Goal: Answer question/provide support

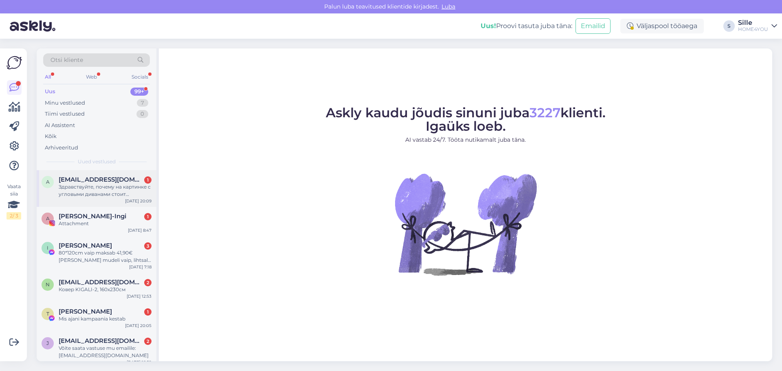
click at [114, 195] on div "Здравствуйте, почему на картинке с угловыми диванами стоит описания товара как …" at bounding box center [105, 190] width 93 height 15
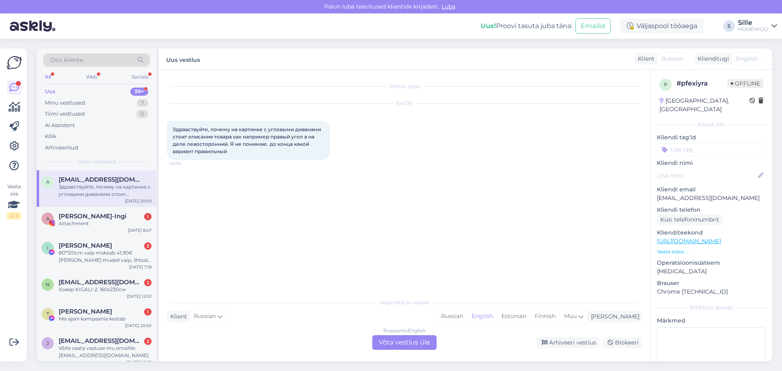
click at [393, 339] on div "Russian to English Võta vestlus üle" at bounding box center [404, 342] width 64 height 15
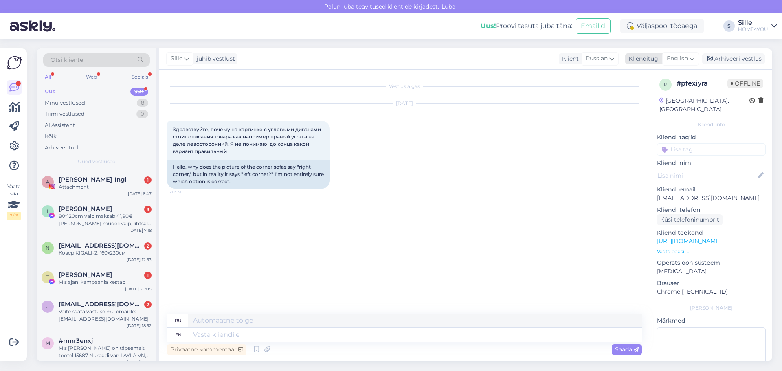
click at [683, 59] on span "English" at bounding box center [677, 58] width 21 height 9
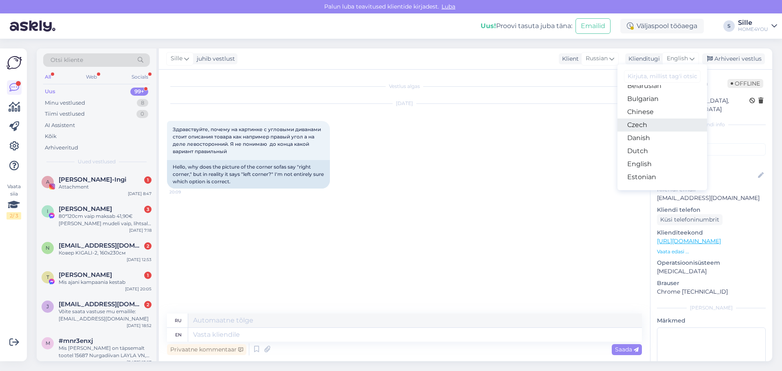
scroll to position [41, 0]
click at [640, 160] on link "Estonian" at bounding box center [662, 158] width 90 height 13
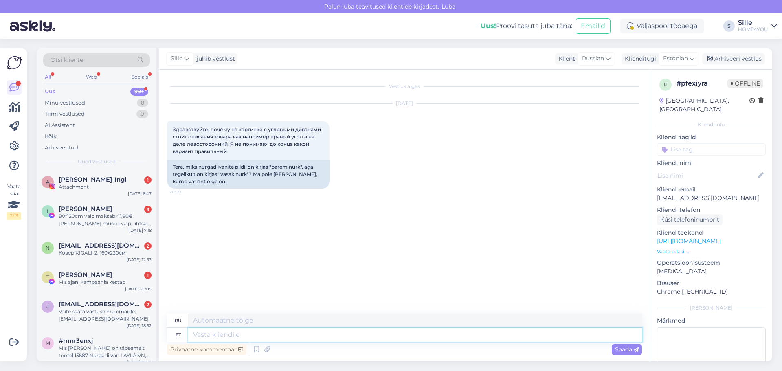
click at [333, 331] on textarea at bounding box center [415, 335] width 454 height 14
type textarea "sille"
type textarea "для нее"
click at [705, 237] on link "[URL][DOMAIN_NAME]" at bounding box center [689, 240] width 64 height 7
click at [261, 331] on textarea "sille" at bounding box center [415, 335] width 454 height 14
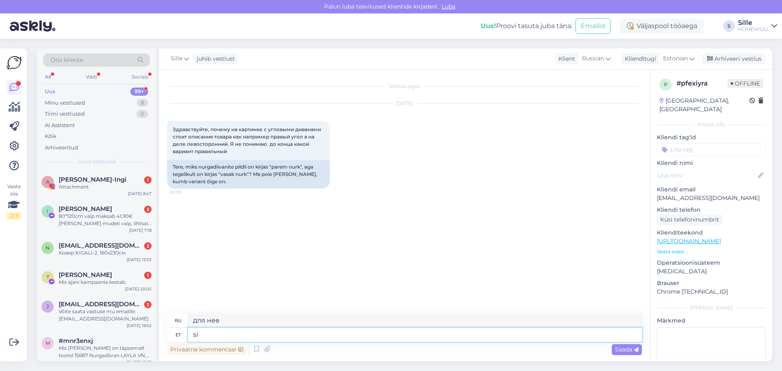
type textarea "s"
type textarea "Tere"
type textarea "Привет"
type textarea "Tere, m"
type textarea "Привет,"
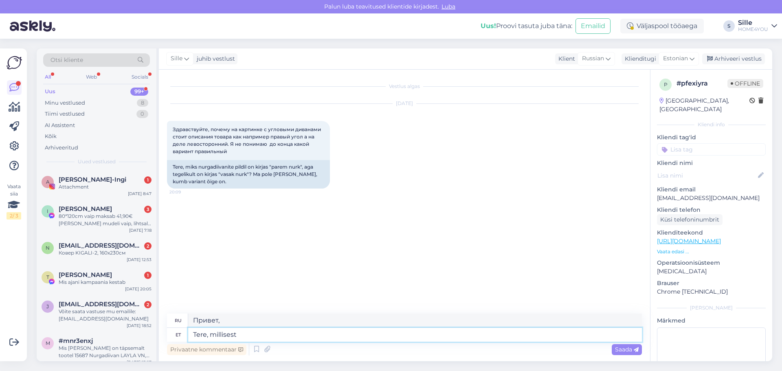
type textarea "Tere, millisest d"
type textarea "Привет, откуда?"
type textarea "Tere, millisest diivanist"
type textarea "Здравствуйте, какой диван?"
type textarea "Tere, millisest diivanist käib j"
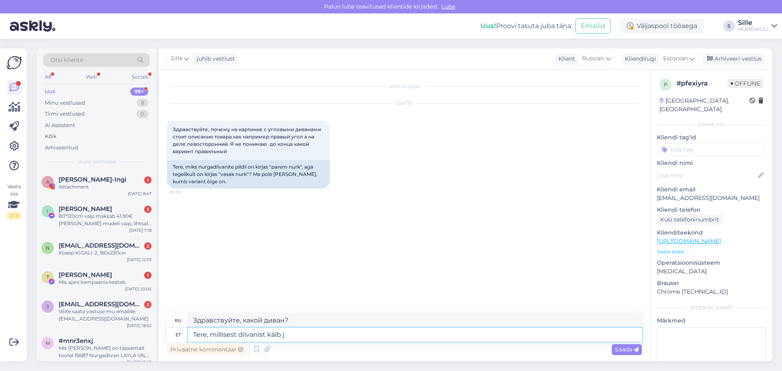
type textarea "Здравствуйте, о каком диване идет речь?"
type textarea "Tere, millisest diivanist käib jutt?"
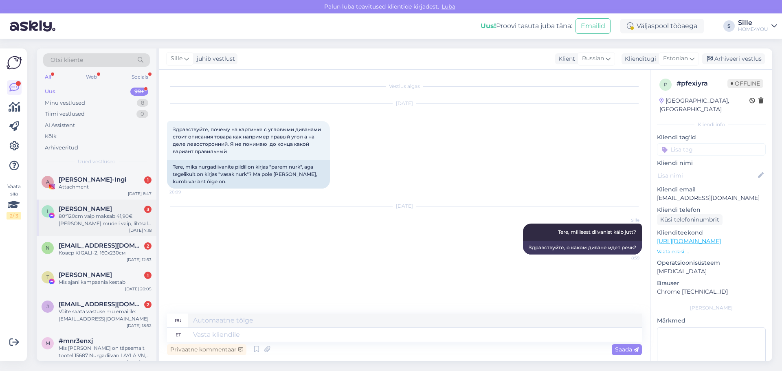
click at [113, 222] on div "80*120cm vaip maksab 41,90€ [PERSON_NAME] mudeli vaip, lihtsalt 10cm laiem ja 8…" at bounding box center [105, 220] width 93 height 15
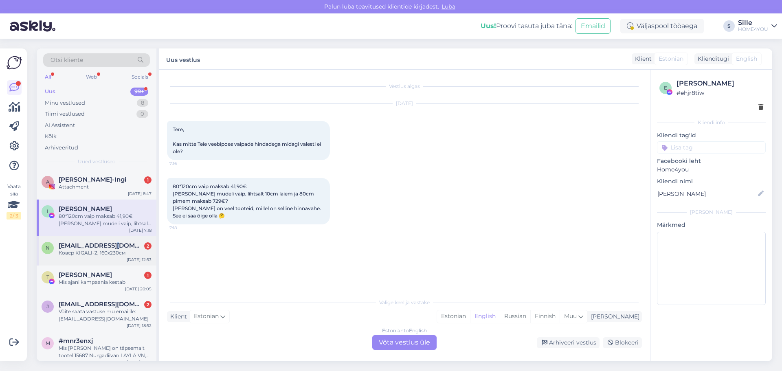
click at [115, 241] on div "N [EMAIL_ADDRESS][DOMAIN_NAME] 2 Ковер KIGALI-2, 160x230см [DATE] 12:53" at bounding box center [97, 250] width 120 height 29
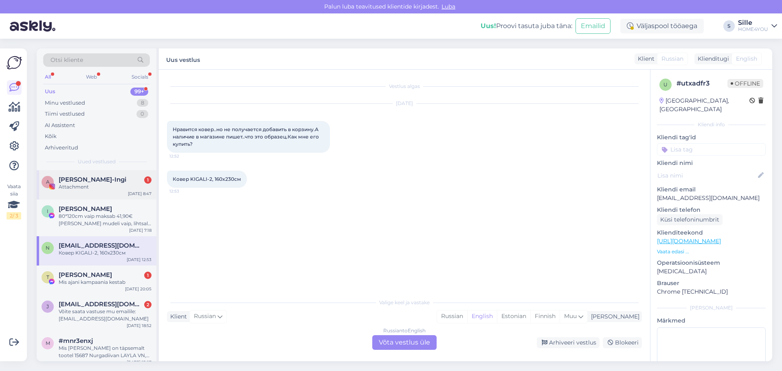
click at [105, 197] on div "A [PERSON_NAME]-Ingi 1 Attachment [DATE] 8:47" at bounding box center [97, 184] width 120 height 29
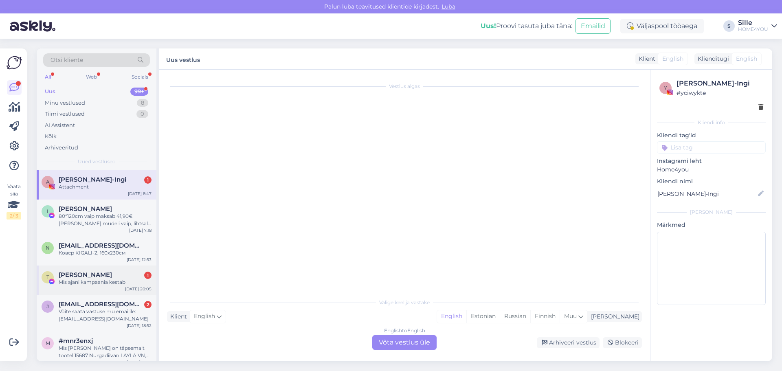
click at [119, 267] on div "T [PERSON_NAME] 1 Mis ajani kampaania kestab [DATE] 20:05" at bounding box center [97, 279] width 120 height 29
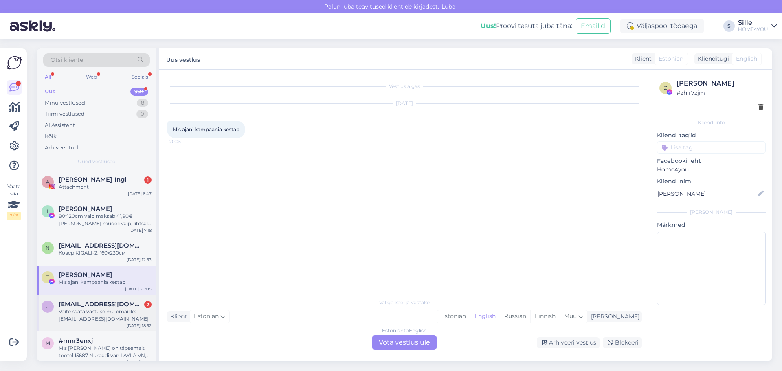
click at [116, 307] on span "[EMAIL_ADDRESS][DOMAIN_NAME]" at bounding box center [101, 303] width 85 height 7
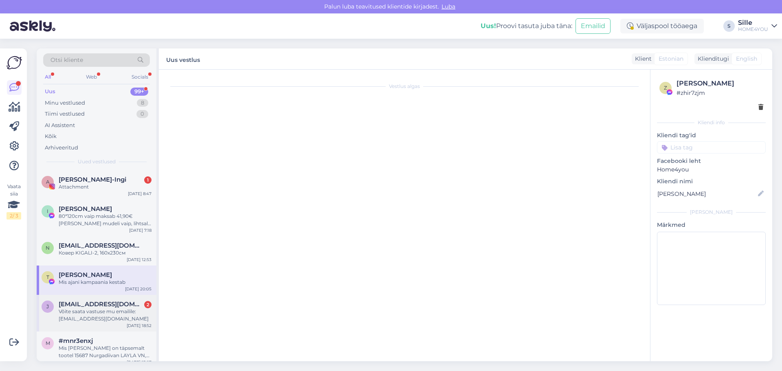
scroll to position [13, 0]
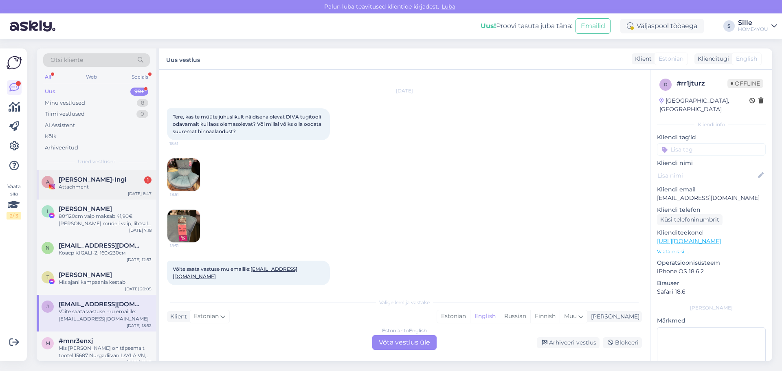
click at [112, 180] on span "[PERSON_NAME]-Ingi" at bounding box center [93, 179] width 68 height 7
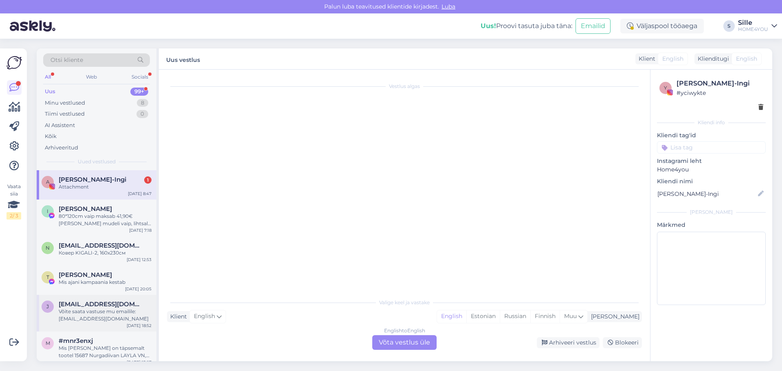
click at [117, 309] on div "Võite saata vastuse mu emailile: [EMAIL_ADDRESS][DOMAIN_NAME]" at bounding box center [105, 315] width 93 height 15
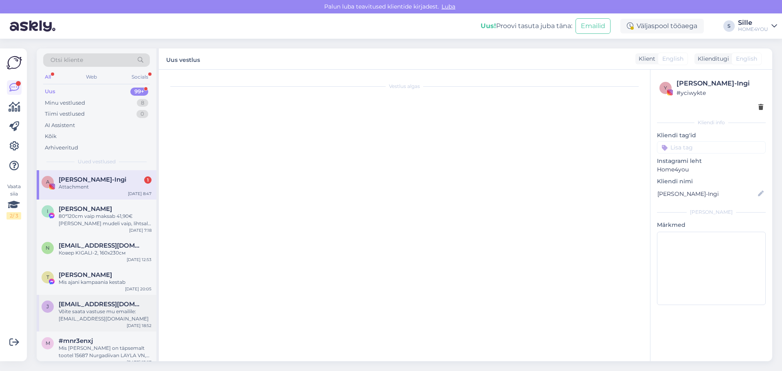
scroll to position [13, 0]
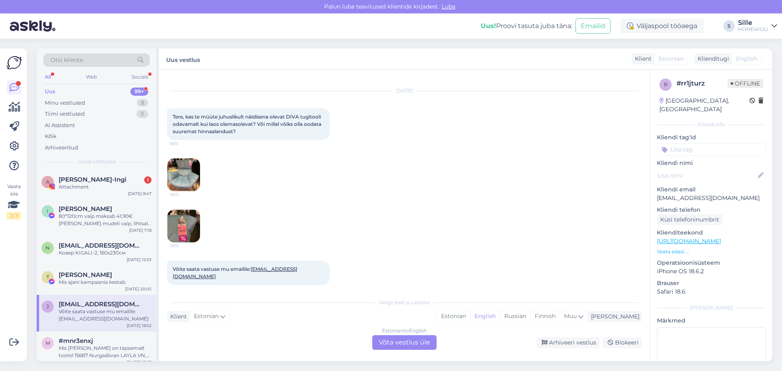
click at [190, 171] on img at bounding box center [183, 174] width 33 height 33
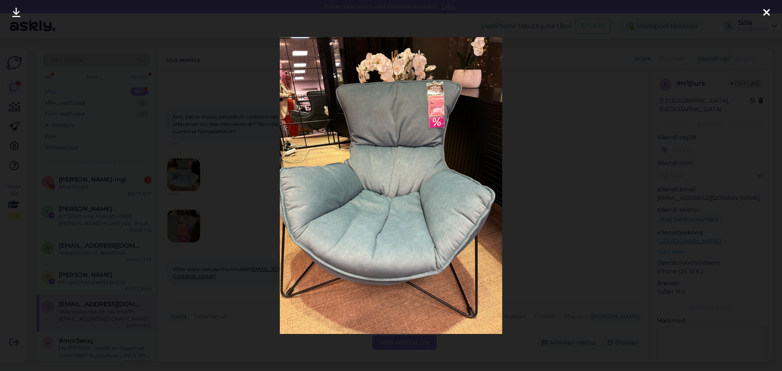
click at [430, 128] on img at bounding box center [391, 185] width 223 height 297
click at [767, 10] on icon at bounding box center [766, 13] width 7 height 11
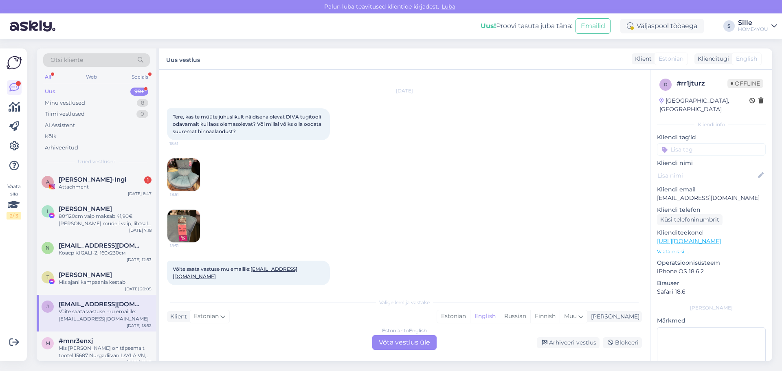
click at [401, 340] on div "Estonian to English Võta vestlus üle" at bounding box center [404, 342] width 64 height 15
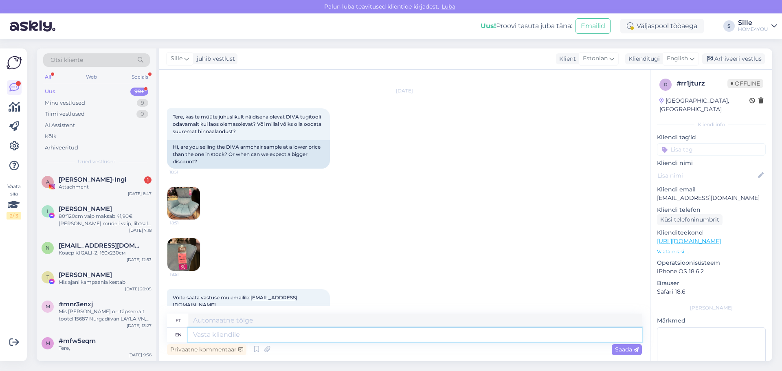
click at [282, 336] on textarea at bounding box center [415, 335] width 454 height 14
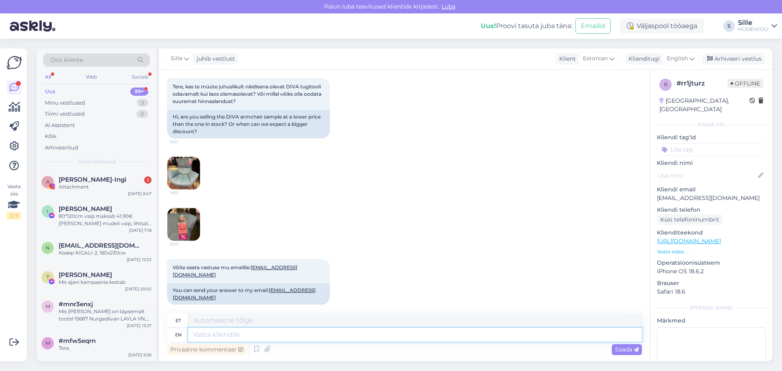
click at [263, 335] on textarea at bounding box center [415, 335] width 454 height 14
type textarea "Tere,"
type textarea "Tere, hetkel o"
type textarea "Tere, hetkel"
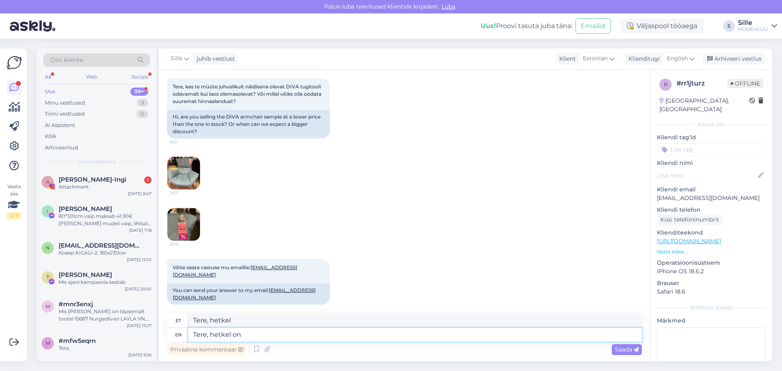
type textarea "Tere, hetkel on"
type textarea "Tere, he"
type textarea "Tere, hetkel"
type textarea "Tere,"
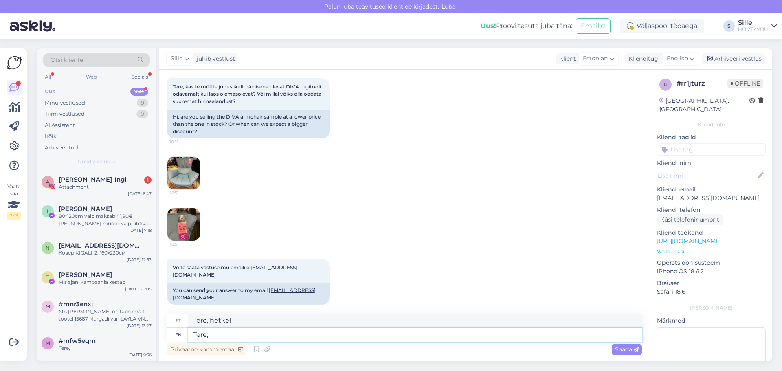
type textarea "Tere,"
type textarea "Tere, kahjuks pa"
type textarea "Tere, kahjuks"
type textarea "Tere, kahjuks paremat h"
type textarea "Tere, kahjuks parem"
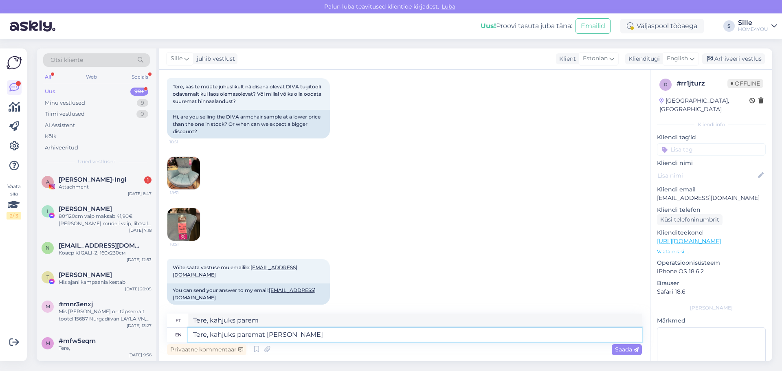
type textarea "Tere, kahjuks paremat [PERSON_NAME] p"
type textarea "Tere, kahjuks parem hind"
type textarea "Tere, kahjuks paremat [PERSON_NAME] pakkuda"
type textarea "Tere, kahjuks paremat [PERSON_NAME] pakkuda pole"
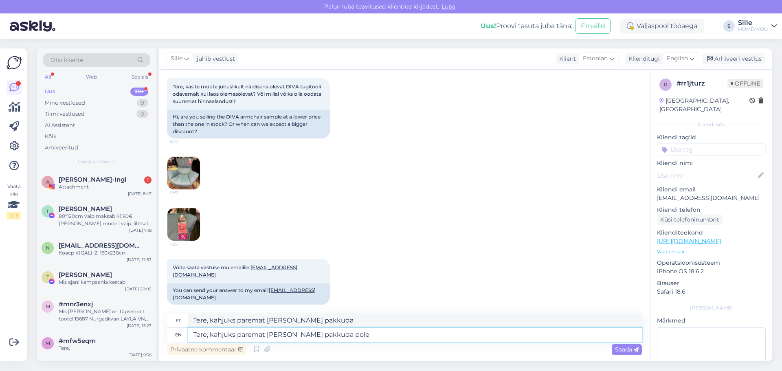
type textarea "Tere, kahjuks paremat [PERSON_NAME] pakkuda pole"
type textarea "Tere, kahjuks paremat [PERSON_NAME] pakkuda pole võimalik."
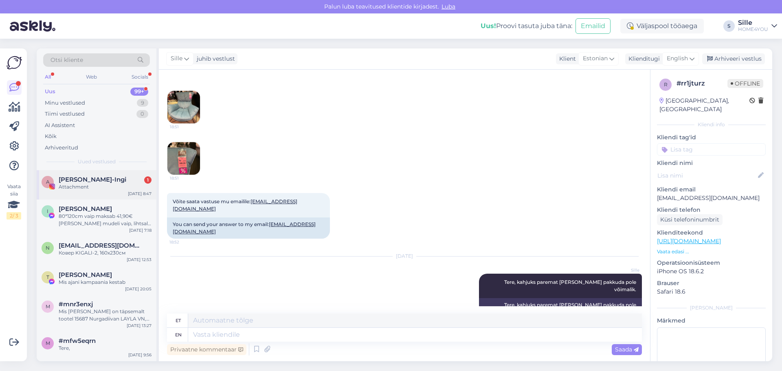
click at [89, 181] on span "[PERSON_NAME]-Ingi" at bounding box center [93, 179] width 68 height 7
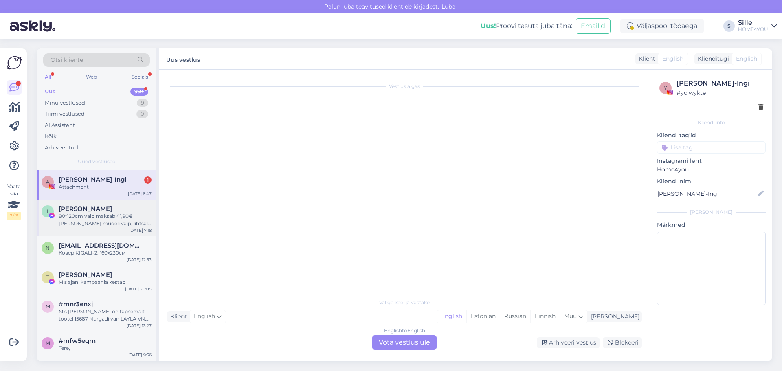
click at [81, 211] on span "[PERSON_NAME]" at bounding box center [85, 208] width 53 height 7
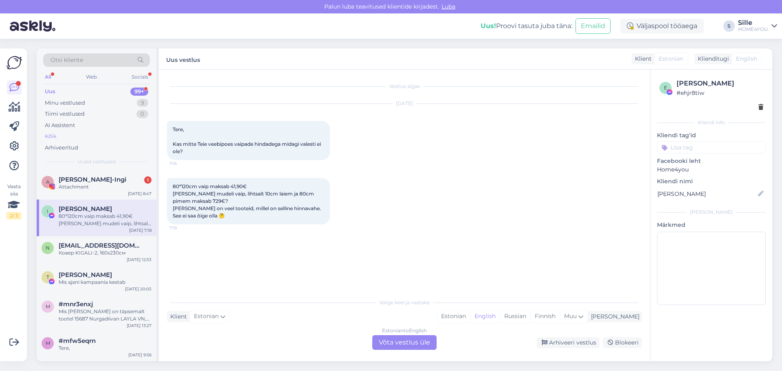
click at [49, 136] on div "Kõik" at bounding box center [51, 136] width 12 height 8
